Goal: Information Seeking & Learning: Learn about a topic

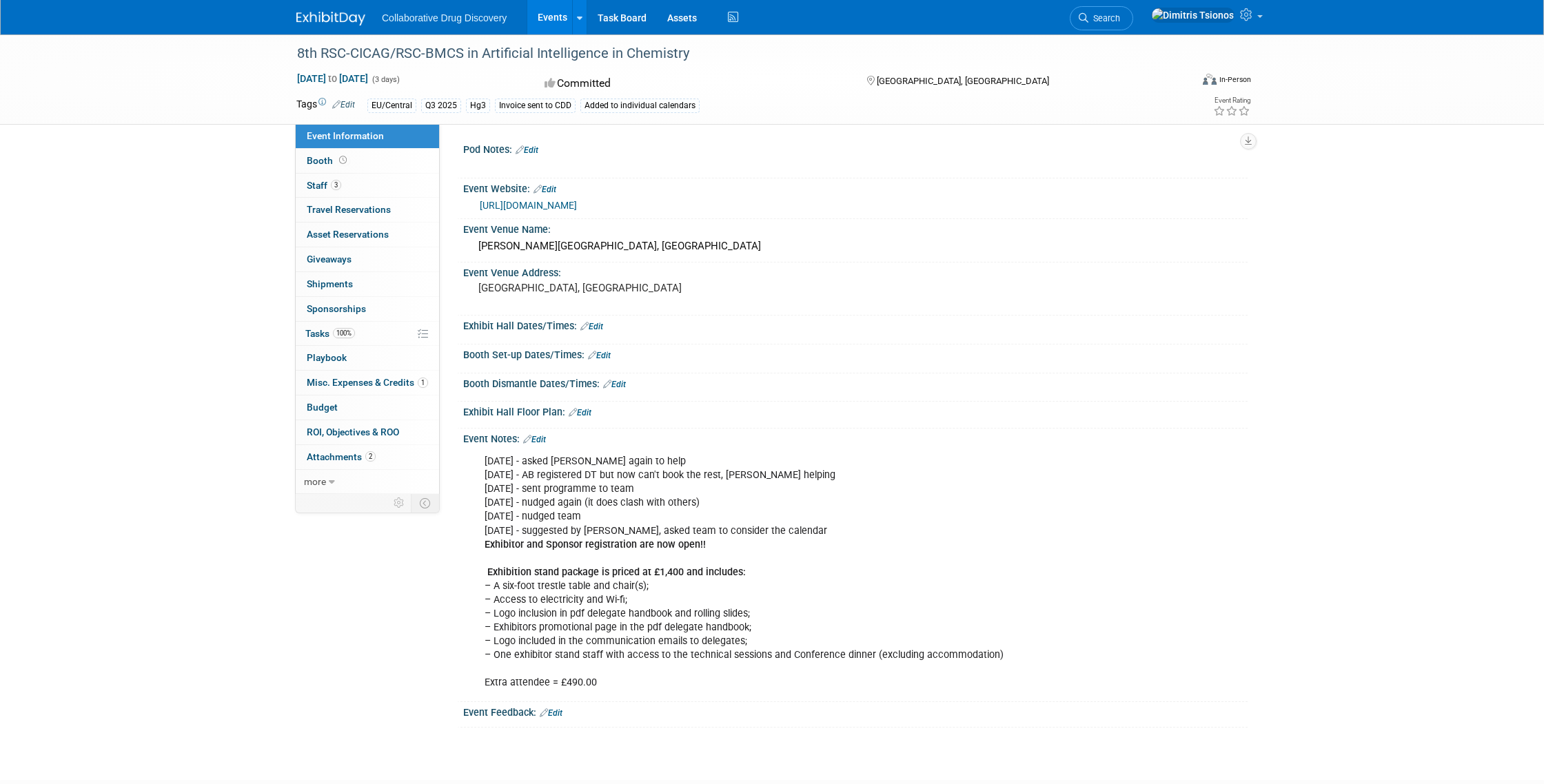
click at [552, 202] on link "https://www.rscbmcs.org/events/aichem8/" at bounding box center [528, 205] width 97 height 11
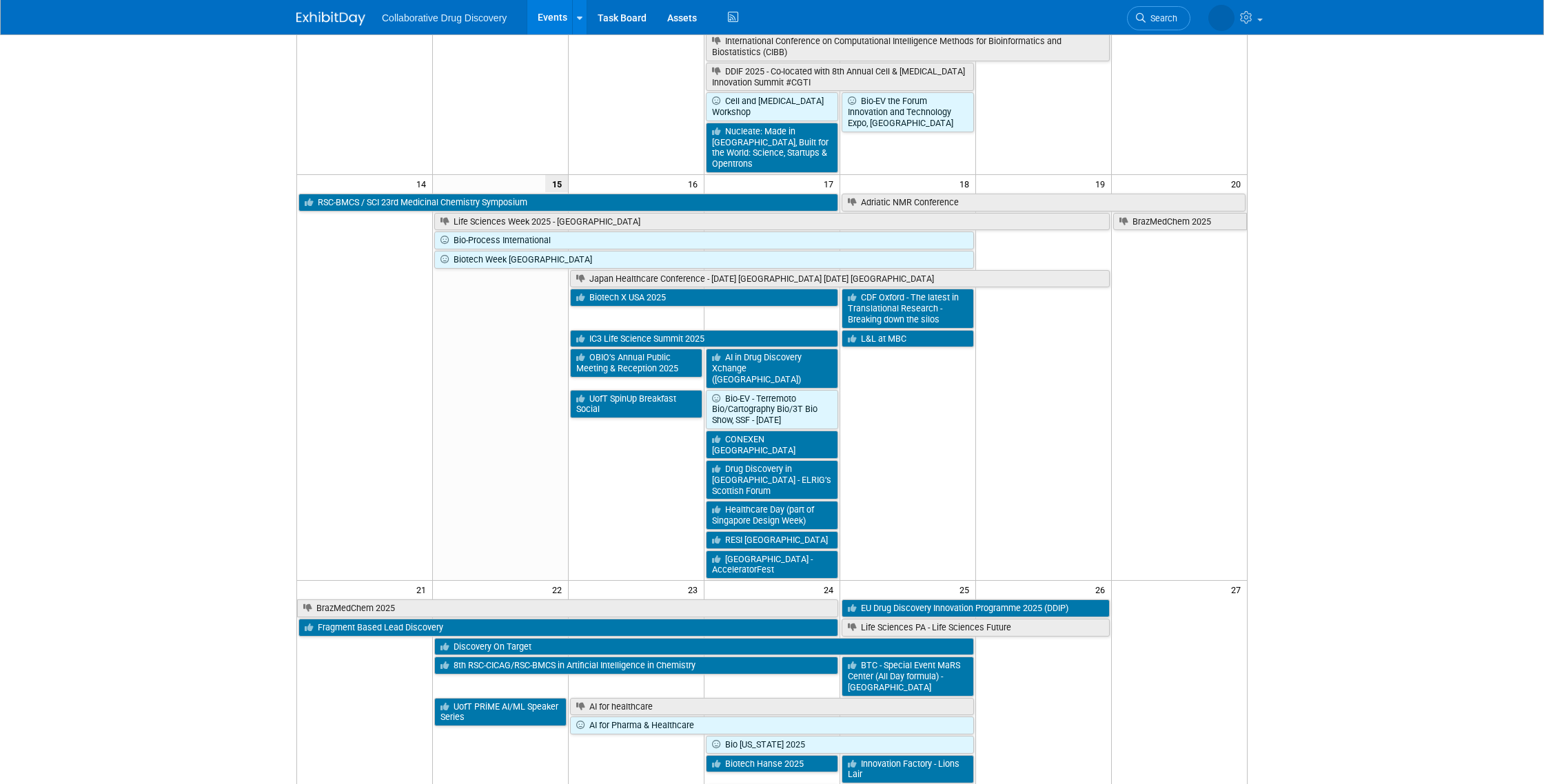
scroll to position [466, 0]
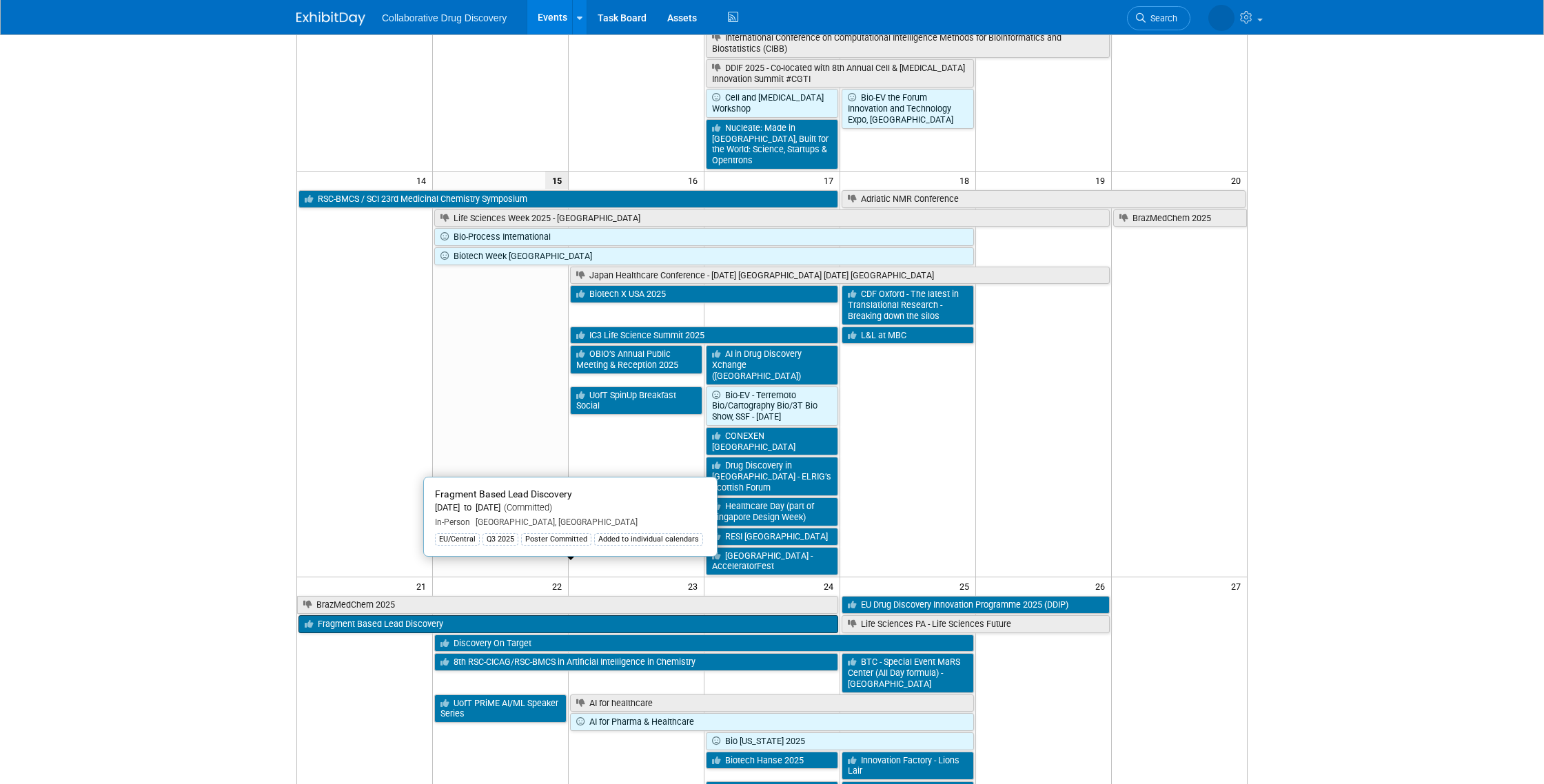
click at [451, 615] on link "Fragment Based Lead Discovery" at bounding box center [568, 624] width 540 height 18
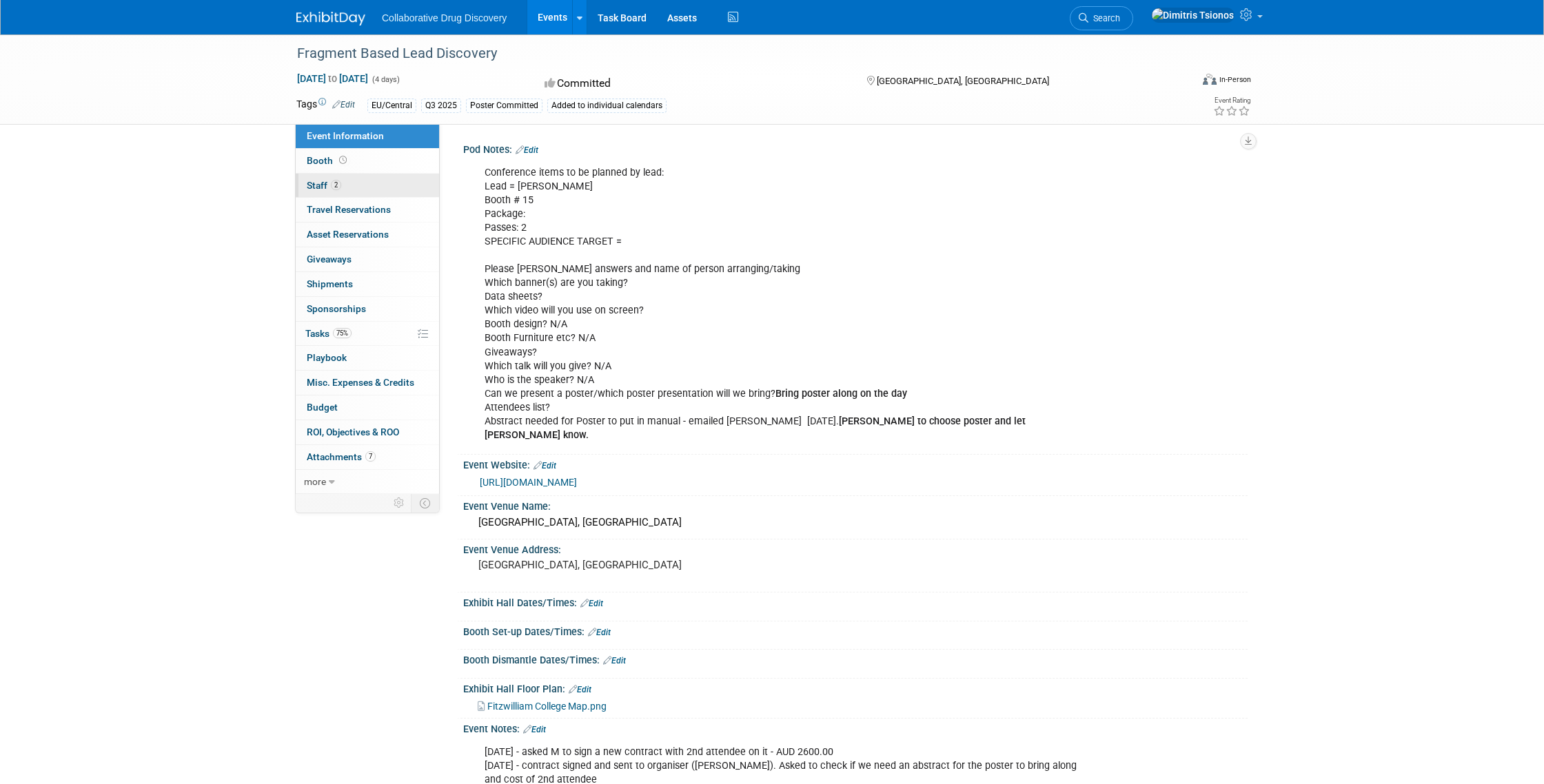
click at [369, 192] on link "2 Staff 2" at bounding box center [367, 186] width 143 height 24
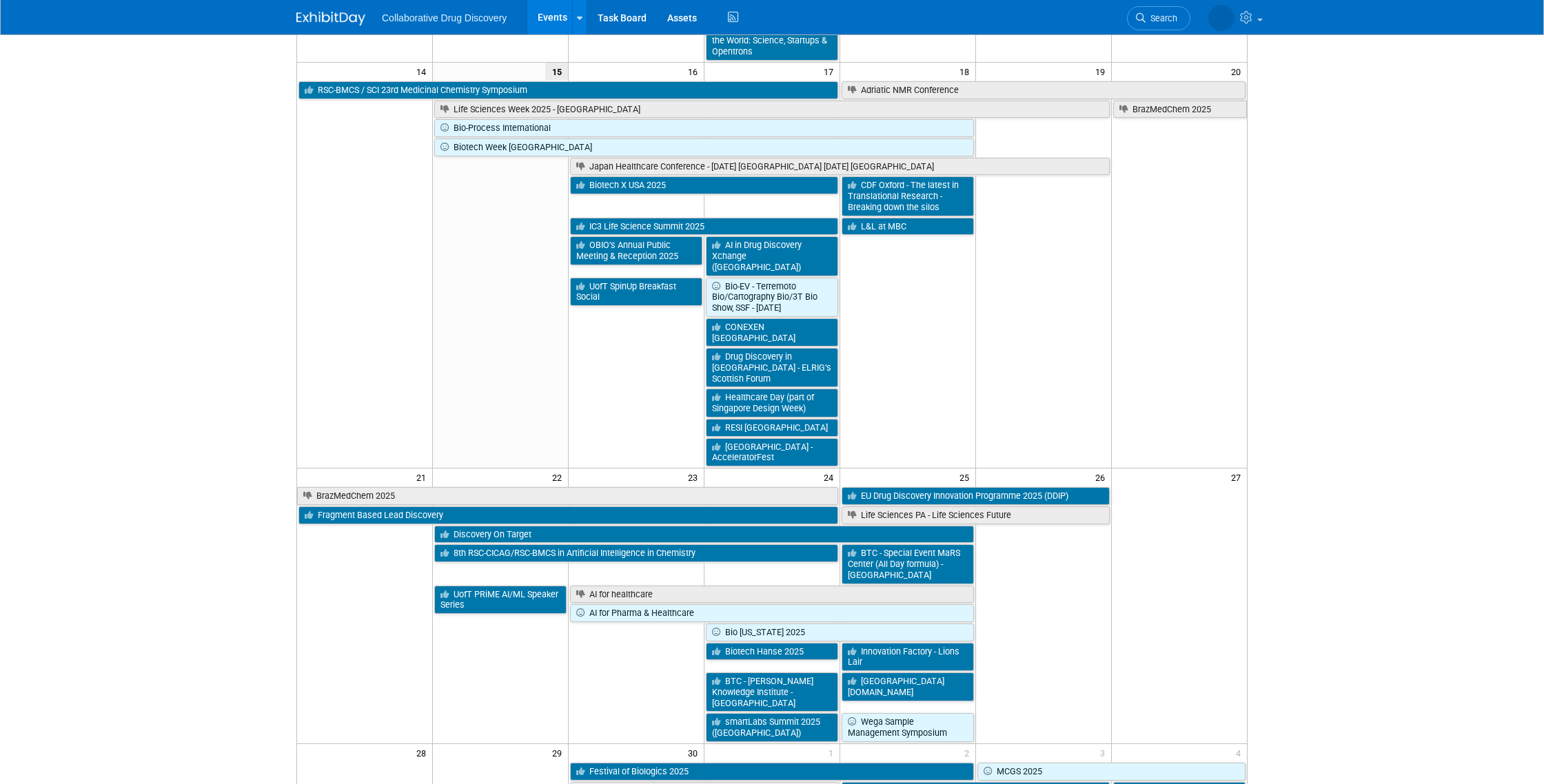
scroll to position [572, 0]
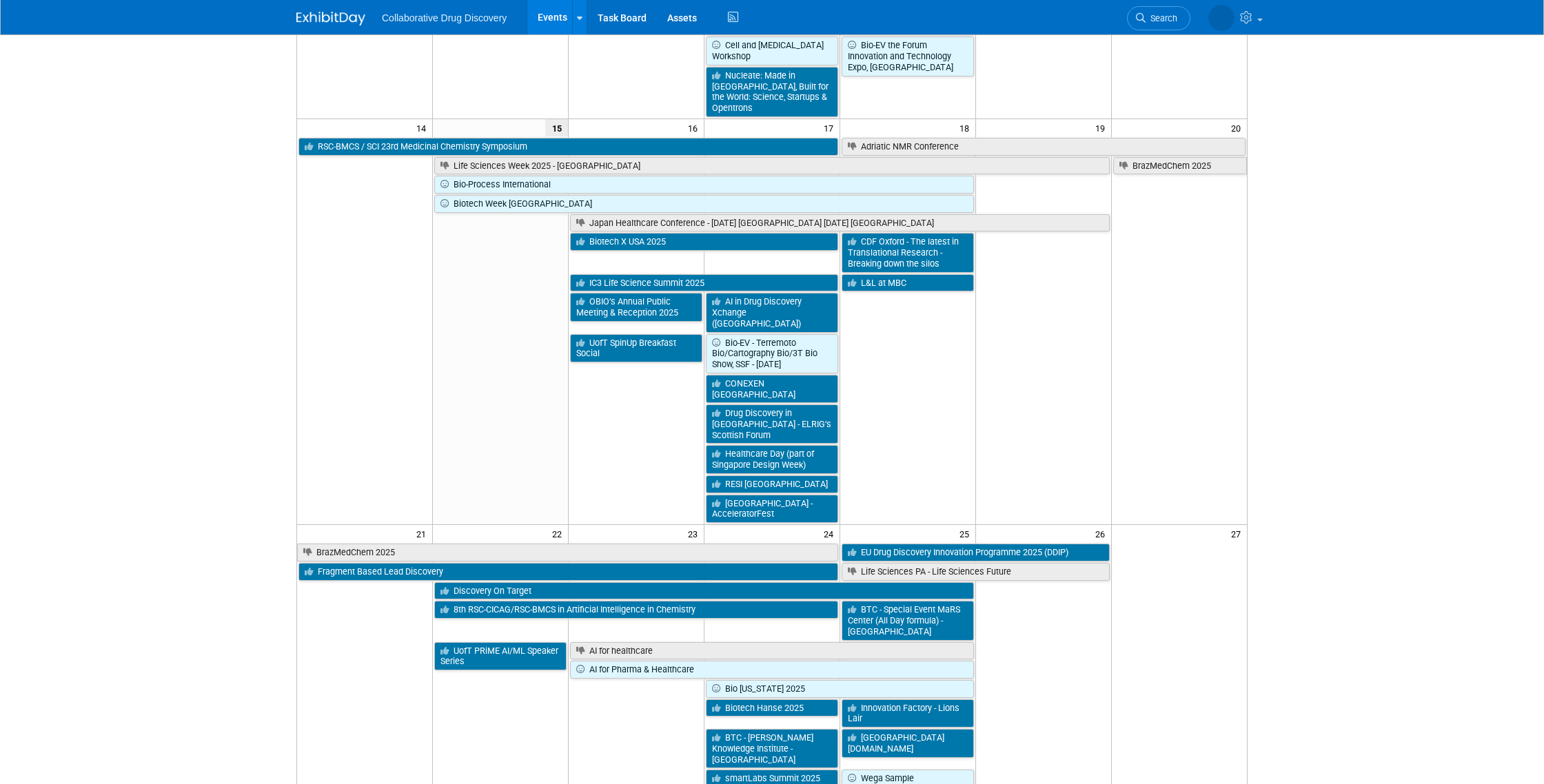
scroll to position [484, 0]
